Goal: Find specific page/section: Find specific page/section

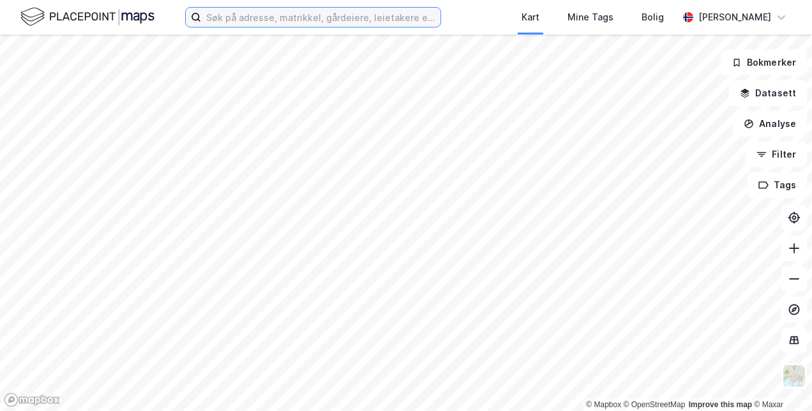
click at [303, 17] on input at bounding box center [320, 17] width 239 height 19
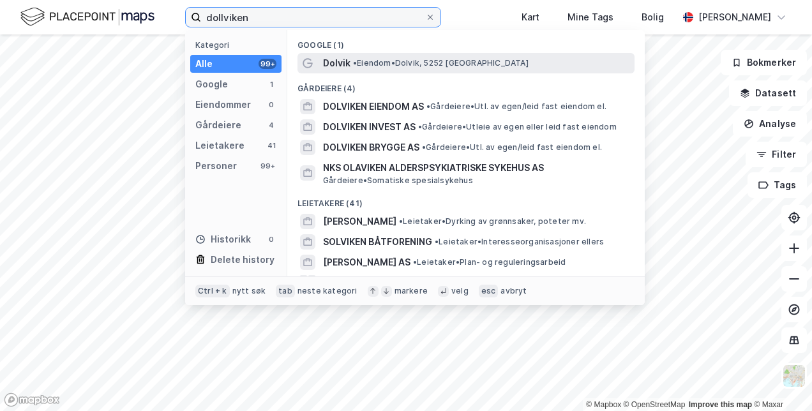
type input "dollviken"
click at [345, 60] on span "Dolvik" at bounding box center [336, 63] width 27 height 15
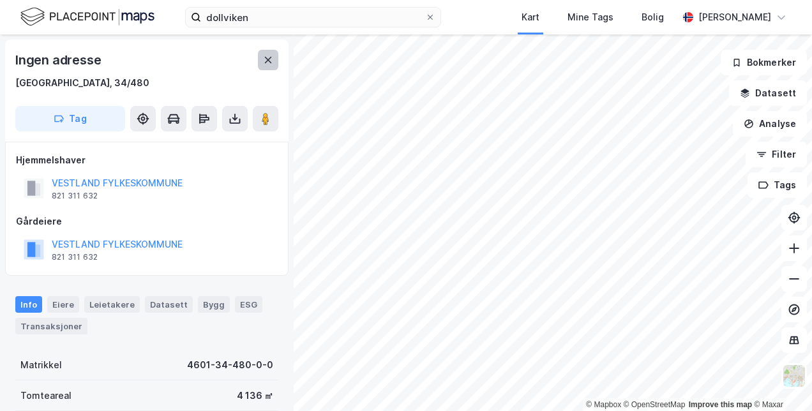
click at [267, 57] on icon at bounding box center [268, 60] width 10 height 10
